Goal: Transaction & Acquisition: Register for event/course

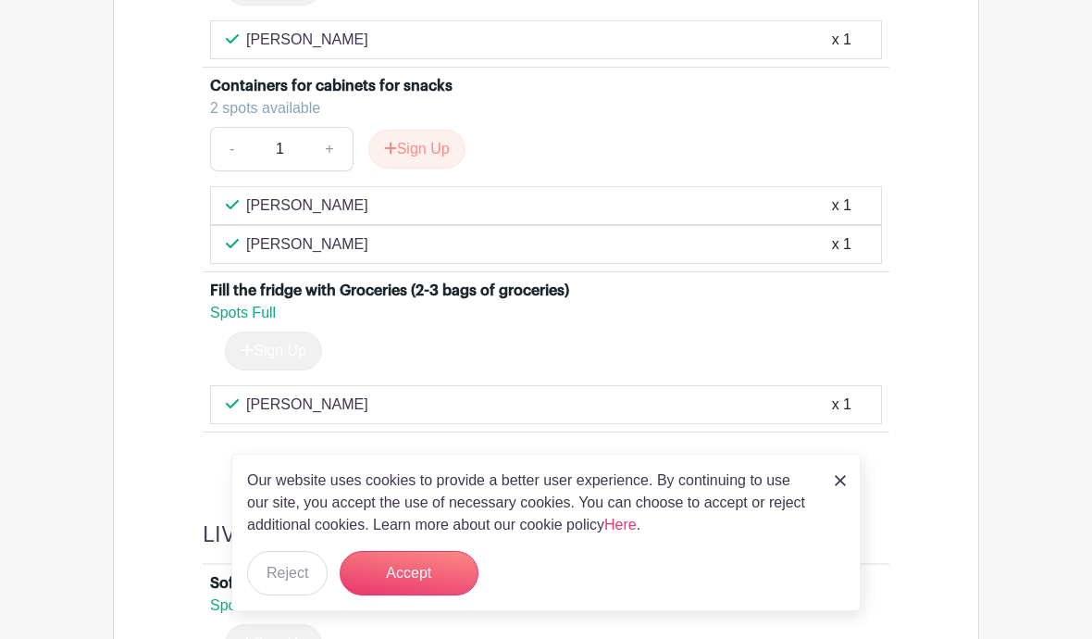
scroll to position [5768, 0]
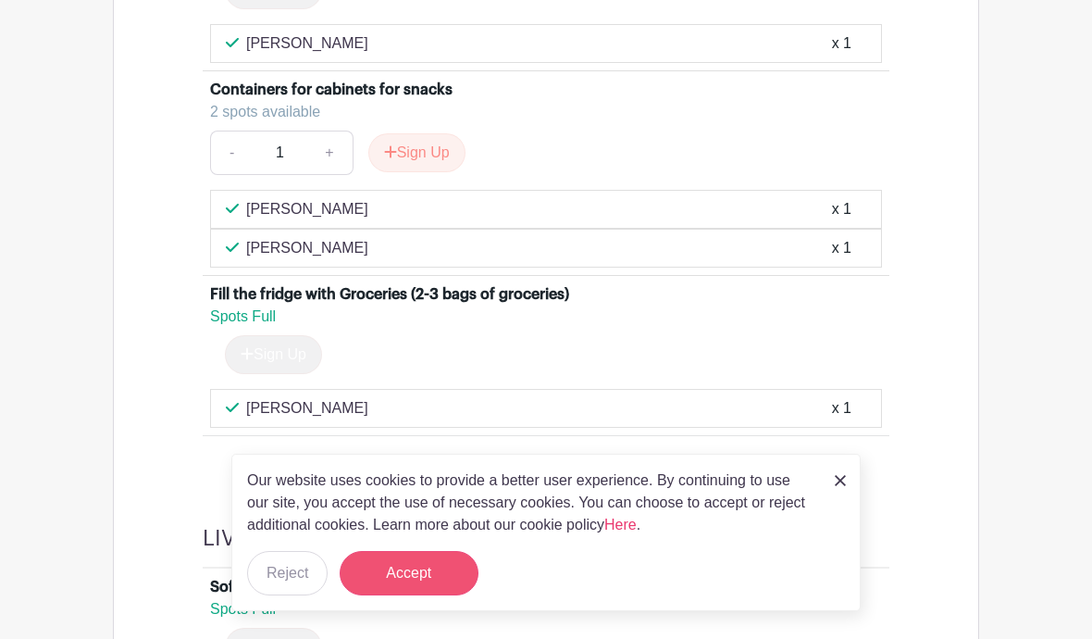
click at [429, 595] on button "Accept" at bounding box center [409, 573] width 139 height 44
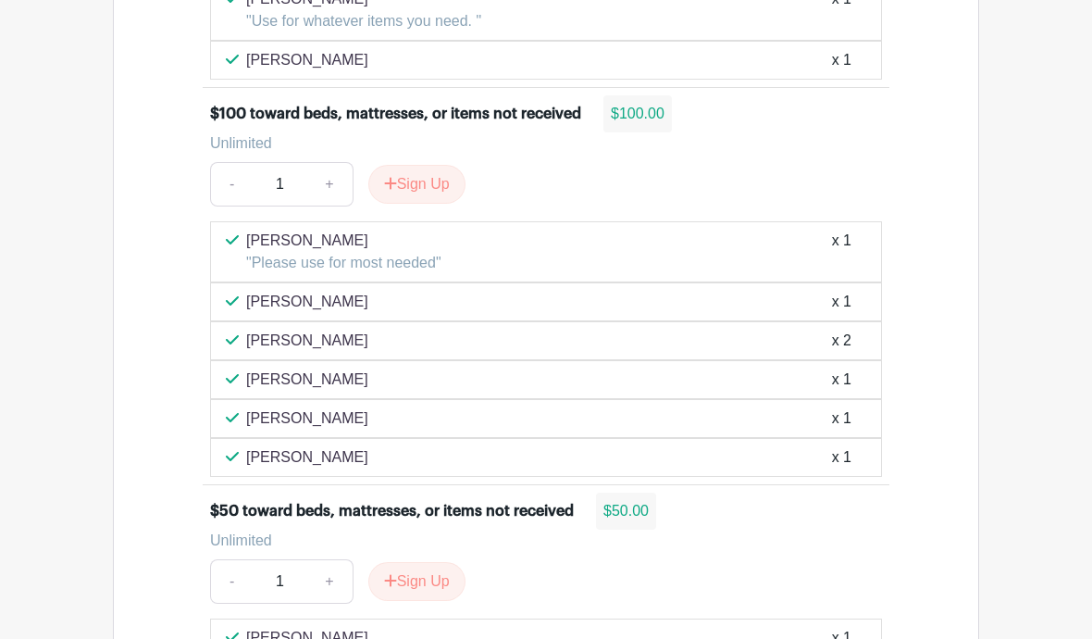
scroll to position [20954, 0]
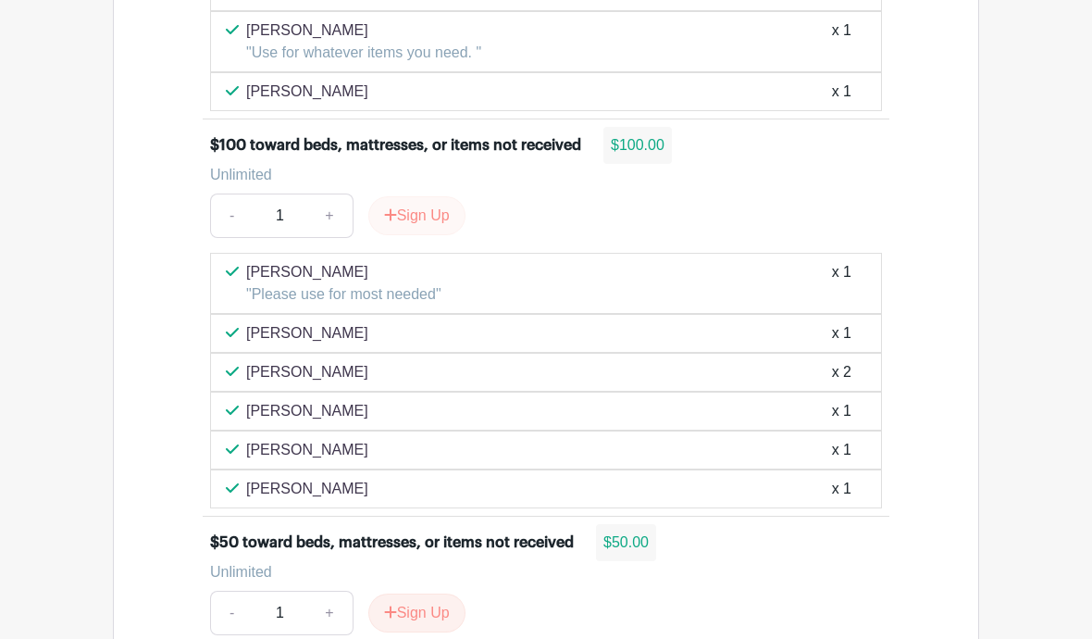
click at [444, 196] on button "Sign Up" at bounding box center [416, 215] width 97 height 39
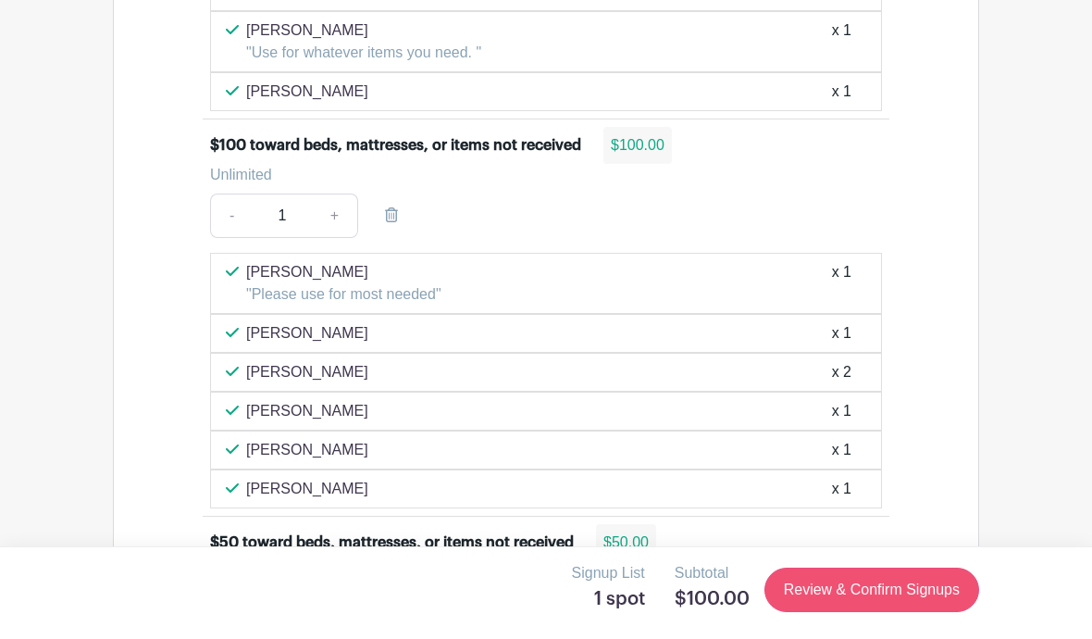
click at [898, 612] on link "Review & Confirm Signups" at bounding box center [871, 589] width 215 height 44
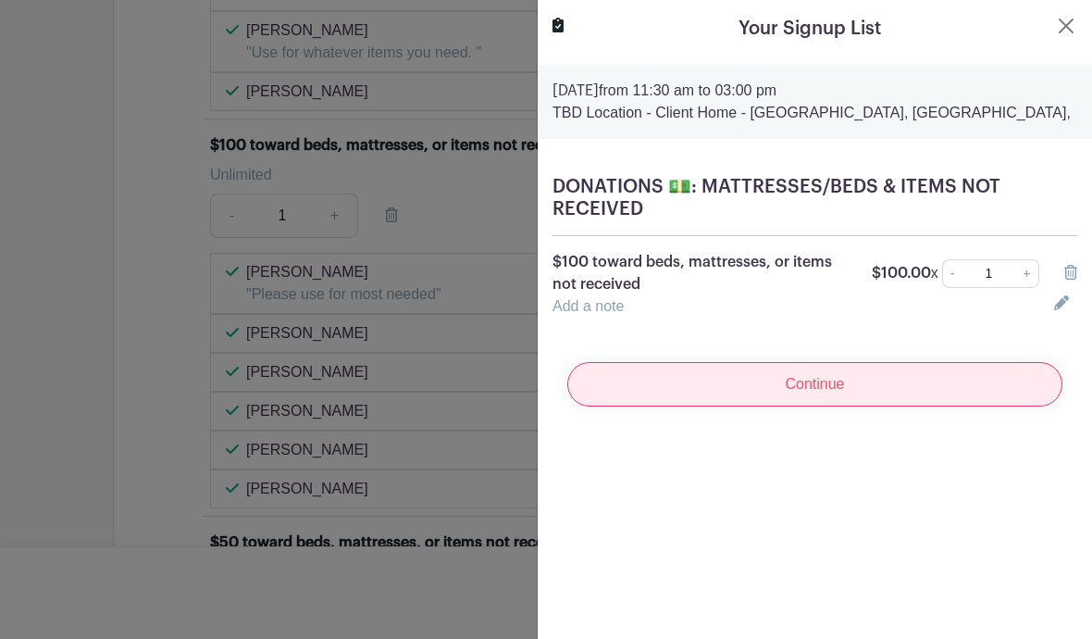
click at [832, 390] on input "Continue" at bounding box center [814, 384] width 495 height 44
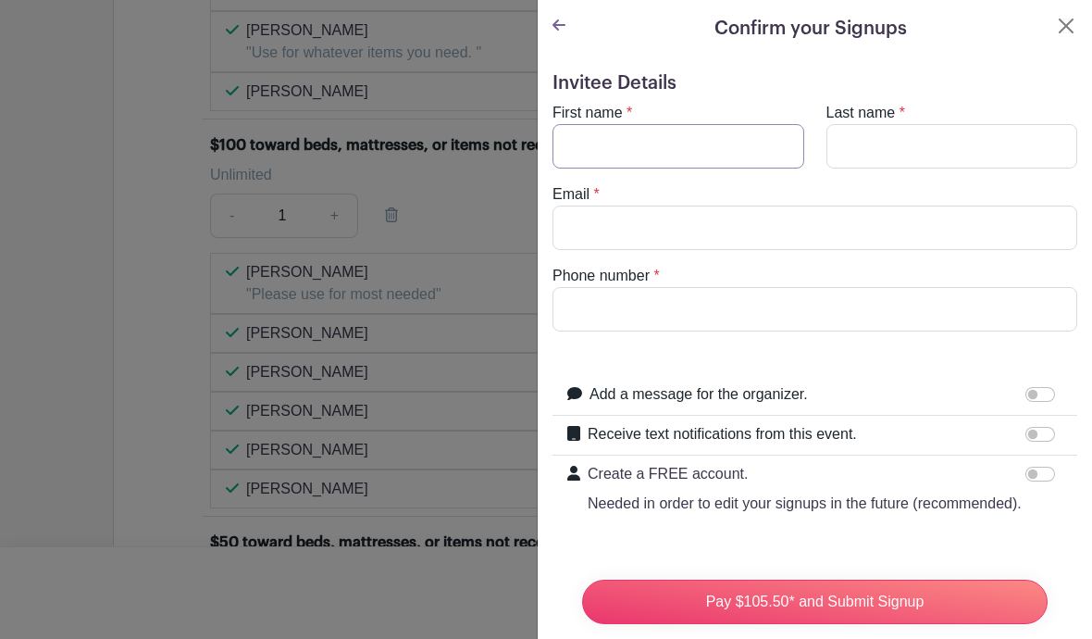
click at [627, 142] on input "First name" at bounding box center [679, 146] width 252 height 44
type input "[PERSON_NAME]"
click at [609, 223] on input "Email" at bounding box center [815, 227] width 525 height 44
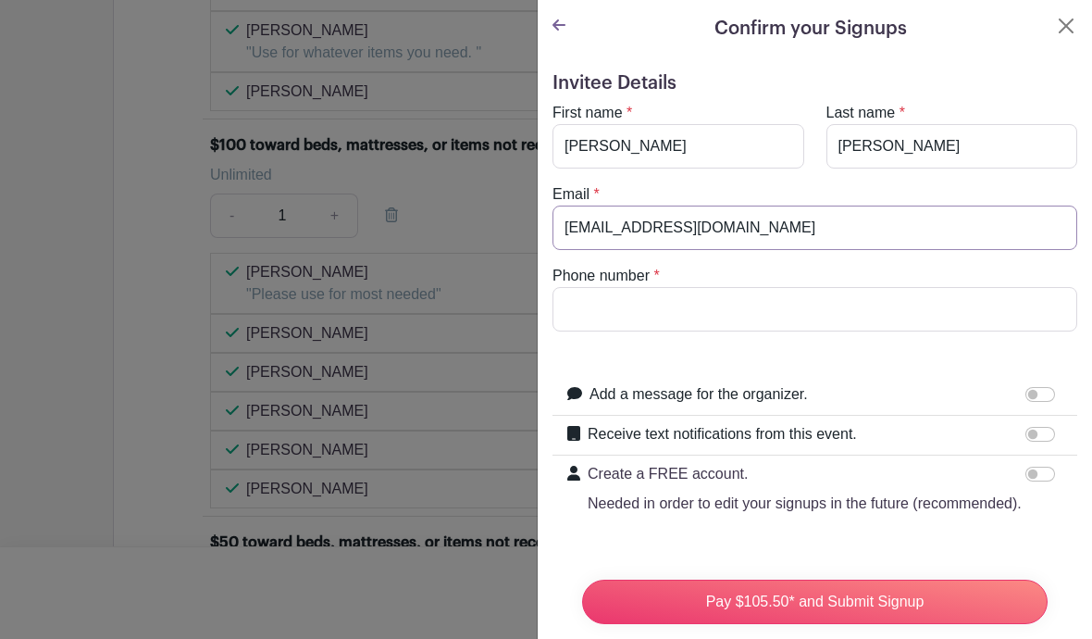
type input "[EMAIL_ADDRESS][DOMAIN_NAME]"
click at [641, 314] on input "Phone number" at bounding box center [815, 309] width 525 height 44
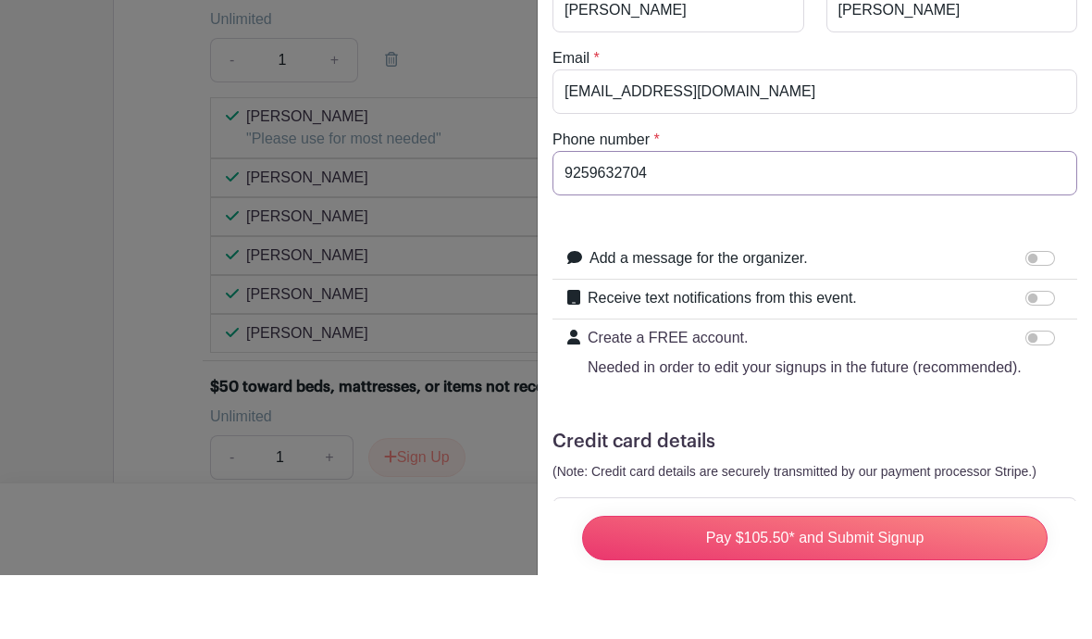
scroll to position [21062, 0]
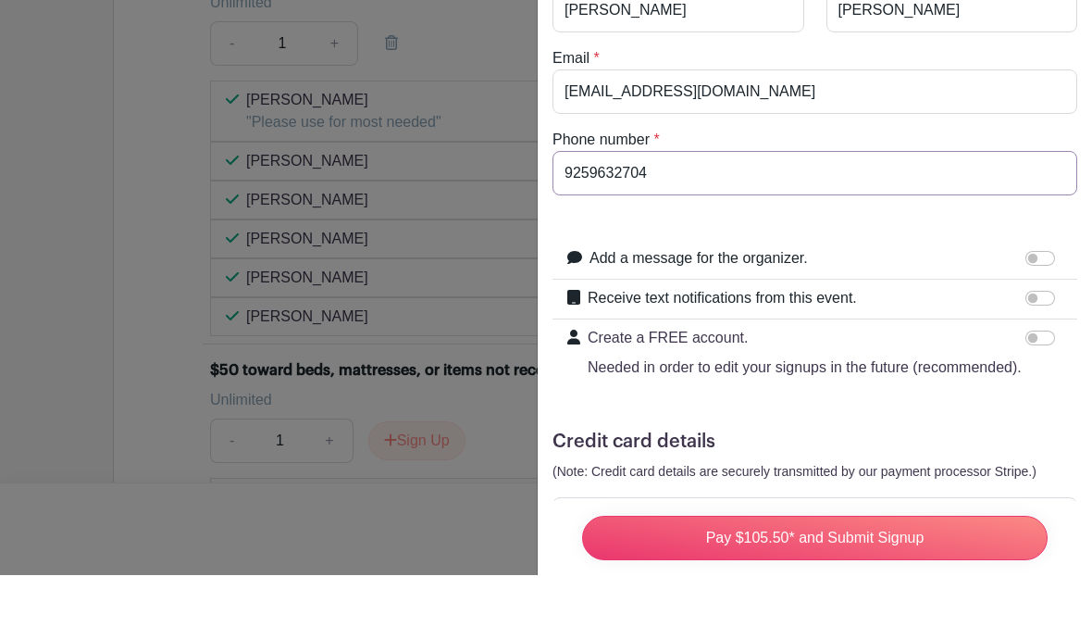
type input "9259632704"
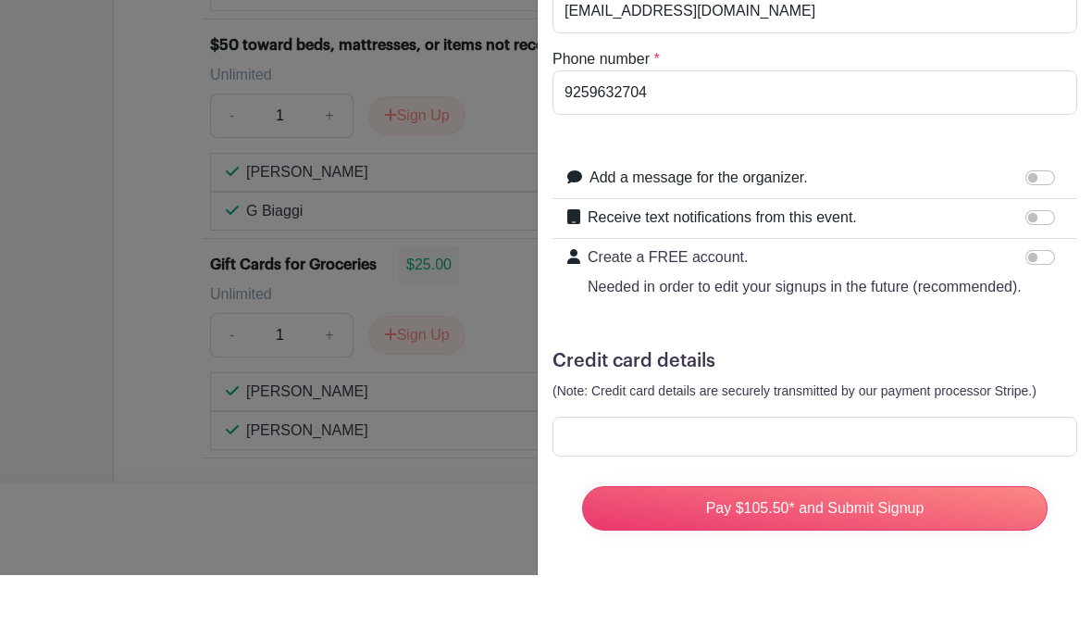
scroll to position [153, 0]
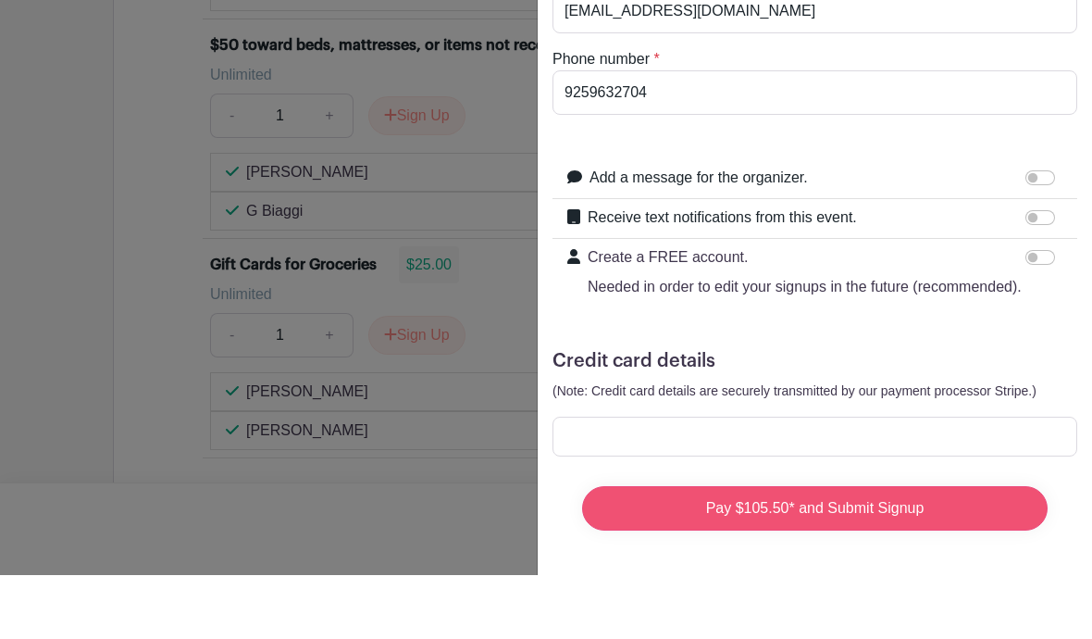
click at [838, 550] on input "Pay $105.50* and Submit Signup" at bounding box center [815, 572] width 466 height 44
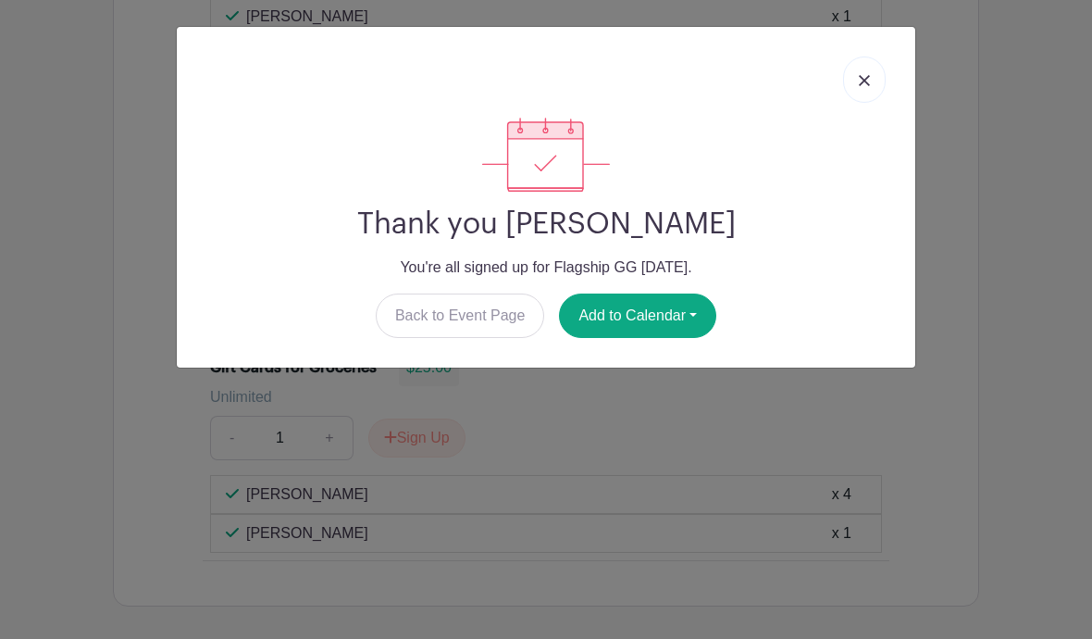
click at [868, 85] on img at bounding box center [864, 80] width 11 height 11
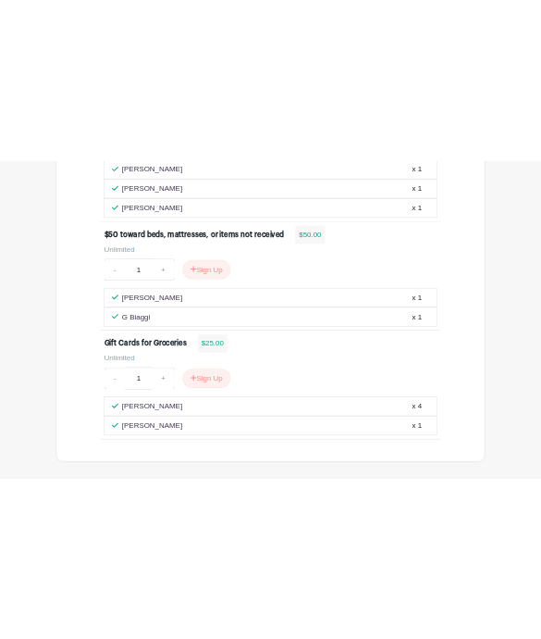
scroll to position [22912, 0]
